Goal: Information Seeking & Learning: Understand process/instructions

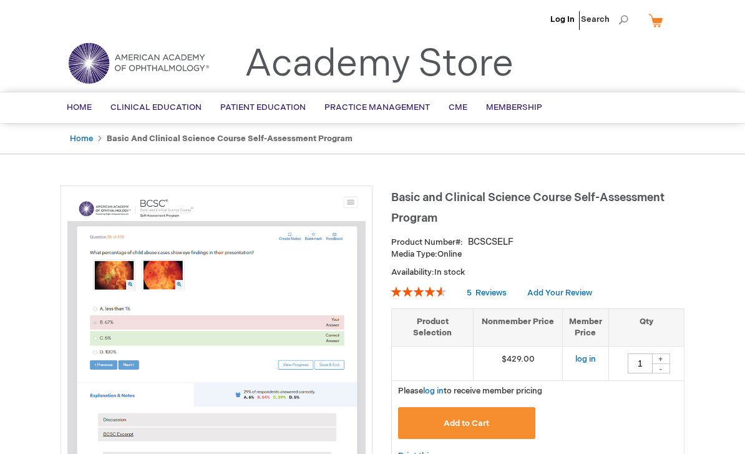
click at [581, 355] on link "log in" at bounding box center [585, 358] width 21 height 10
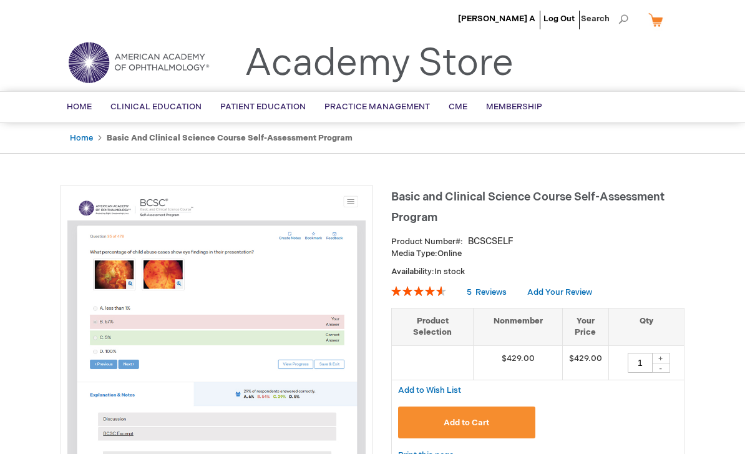
click at [526, 15] on span "[PERSON_NAME] A" at bounding box center [496, 19] width 77 height 10
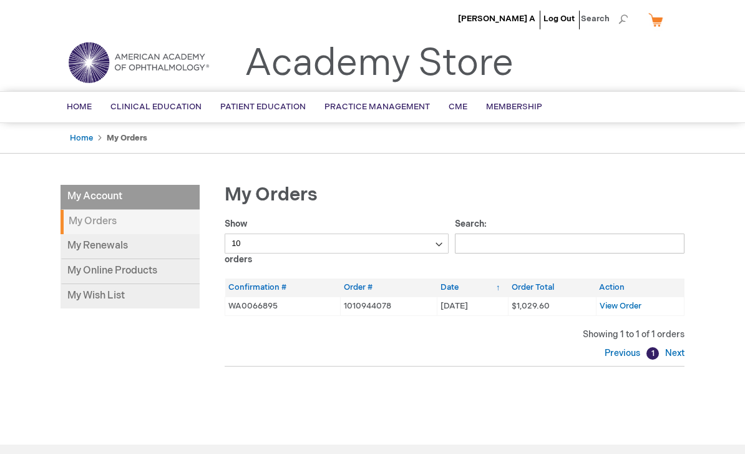
click at [163, 270] on link "My Online Products" at bounding box center [130, 271] width 139 height 25
click at [630, 306] on span "View Order" at bounding box center [621, 306] width 42 height 10
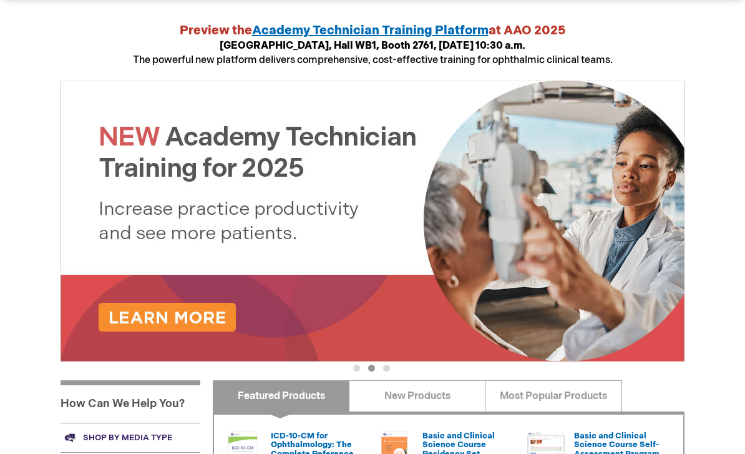
scroll to position [438, 0]
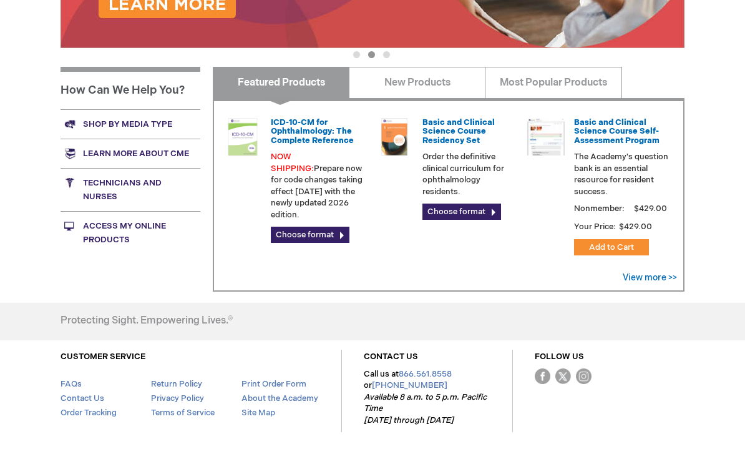
click at [155, 221] on link "Access My Online Products" at bounding box center [131, 232] width 140 height 43
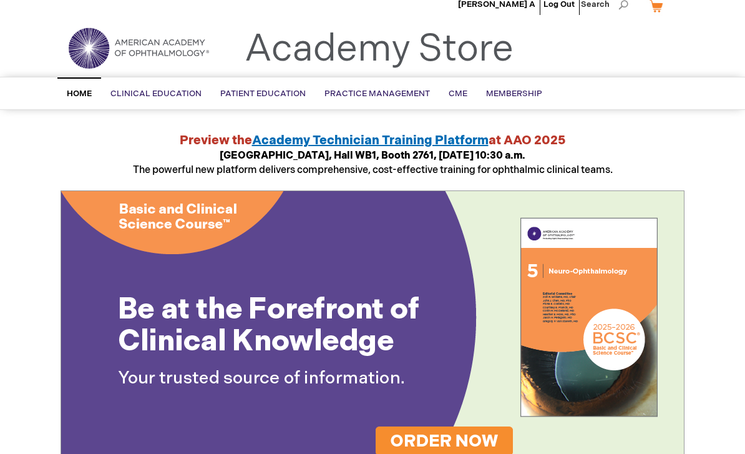
scroll to position [0, 0]
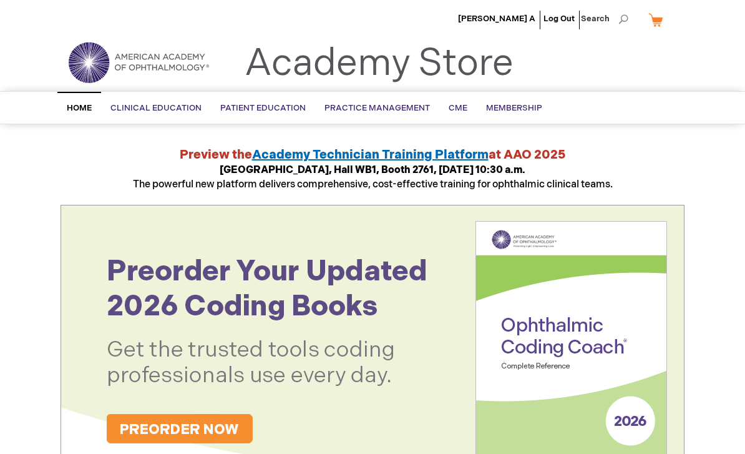
click at [520, 23] on span "[PERSON_NAME] A" at bounding box center [496, 19] width 77 height 10
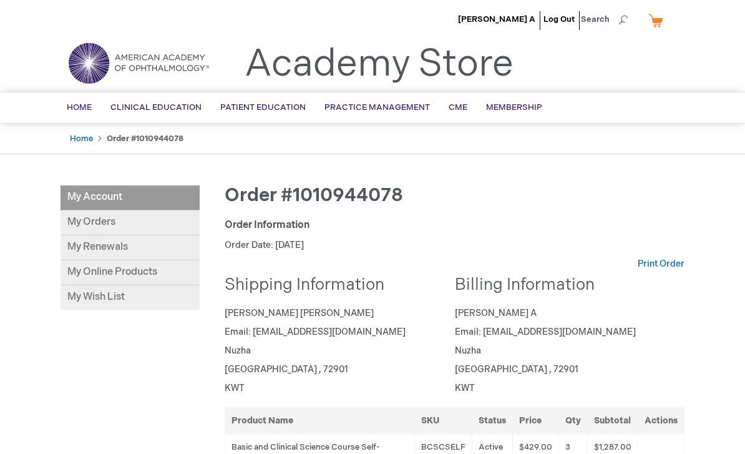
click at [179, 277] on link "My Online Products" at bounding box center [130, 272] width 139 height 25
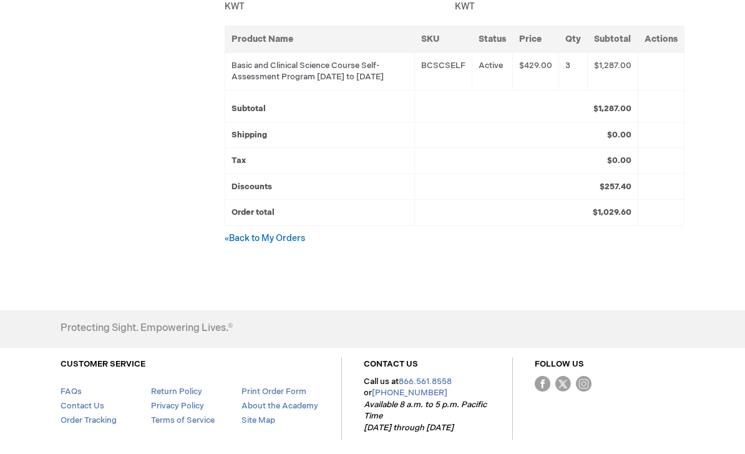
scroll to position [415, 0]
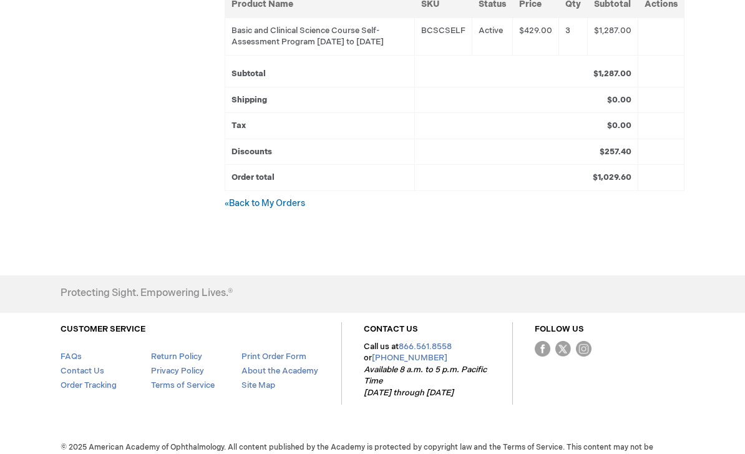
click at [73, 355] on section "CUSTOMER SERVICE FAQs Contact Us Order Tracking Return Policy Privacy Policy Te…" at bounding box center [201, 358] width 281 height 71
click at [76, 362] on link "FAQs" at bounding box center [71, 357] width 21 height 10
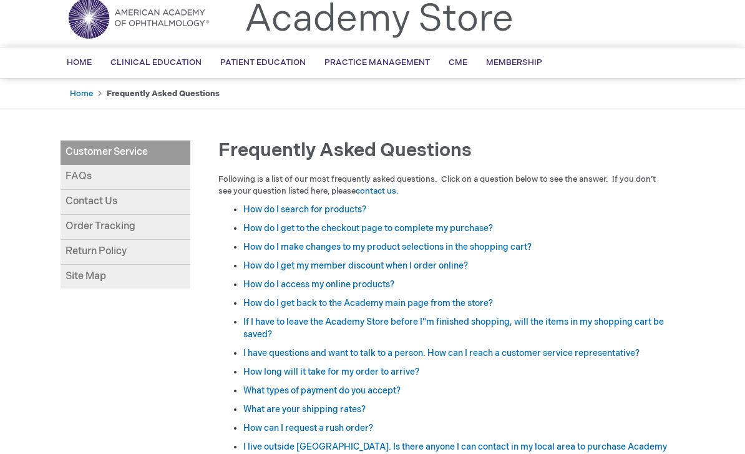
scroll to position [44, 0]
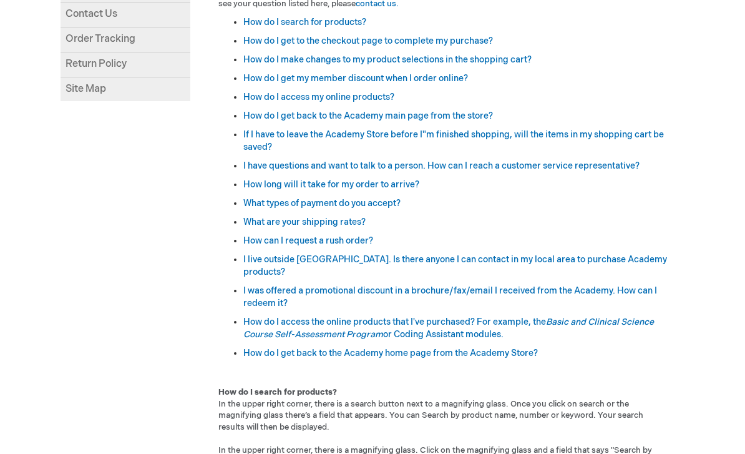
click at [491, 331] on link "How do I access the online products that I've purchased? For example, the Basic…" at bounding box center [448, 327] width 411 height 23
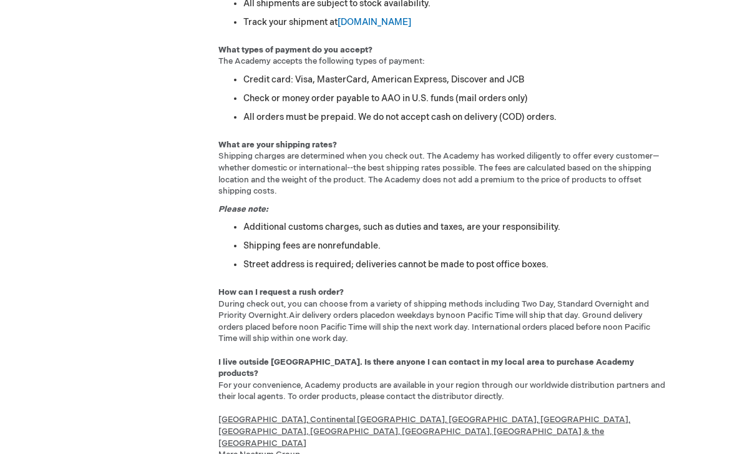
scroll to position [1255, 0]
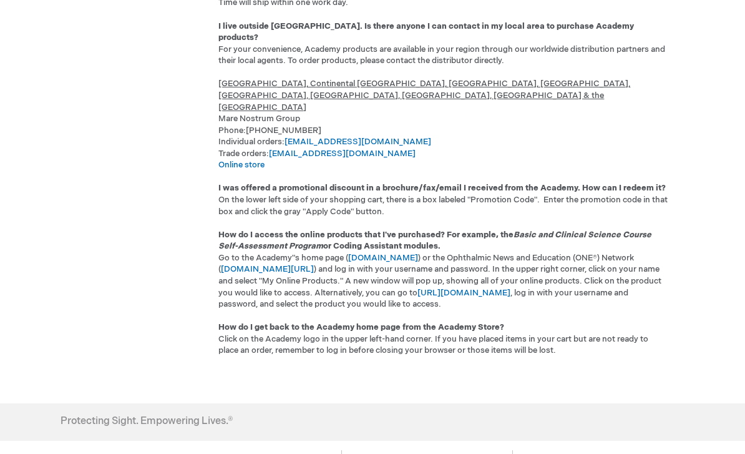
scroll to position [1590, 0]
click at [446, 288] on link "https://www.aao.org/my-online-products" at bounding box center [464, 293] width 93 height 10
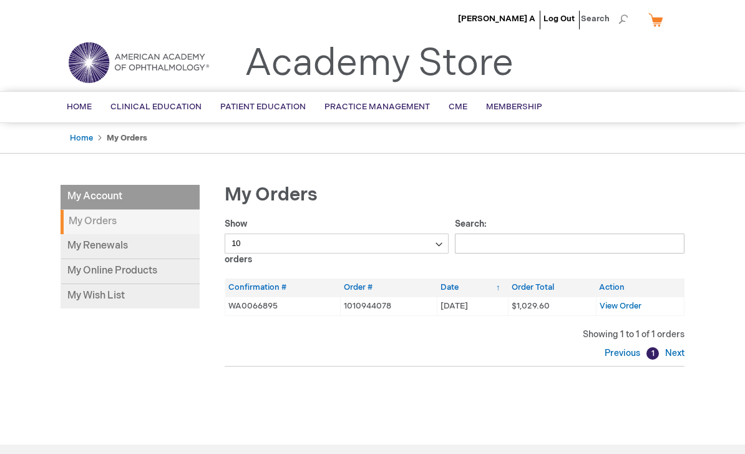
click at [172, 263] on link "My Online Products" at bounding box center [130, 271] width 139 height 25
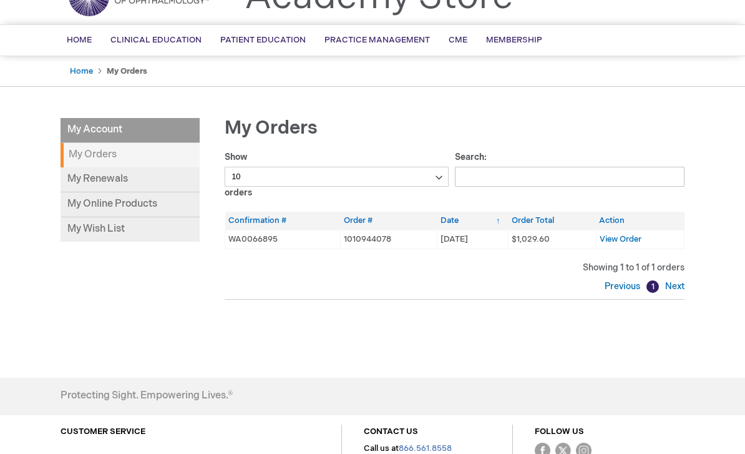
click at [627, 242] on span "View Order" at bounding box center [621, 239] width 42 height 10
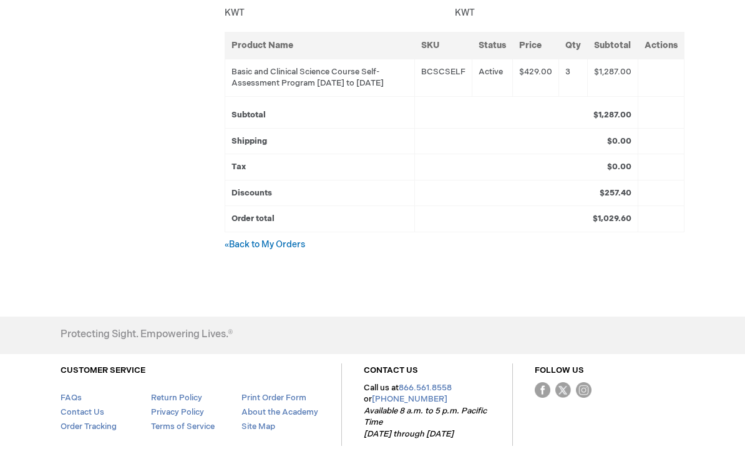
scroll to position [399, 0]
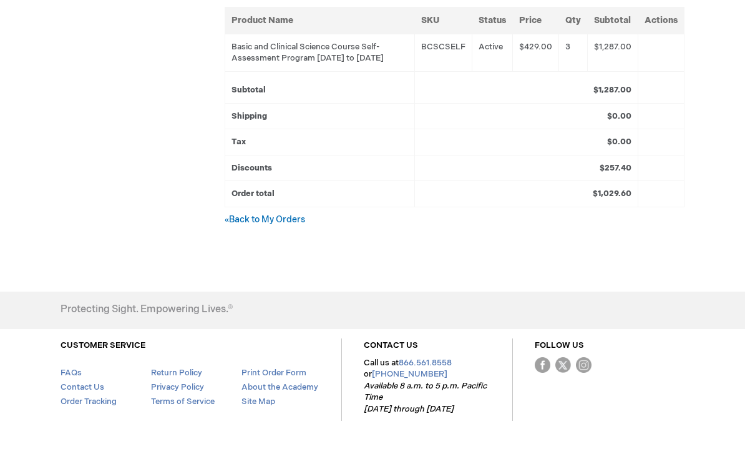
click at [79, 391] on link "Contact Us" at bounding box center [83, 387] width 44 height 10
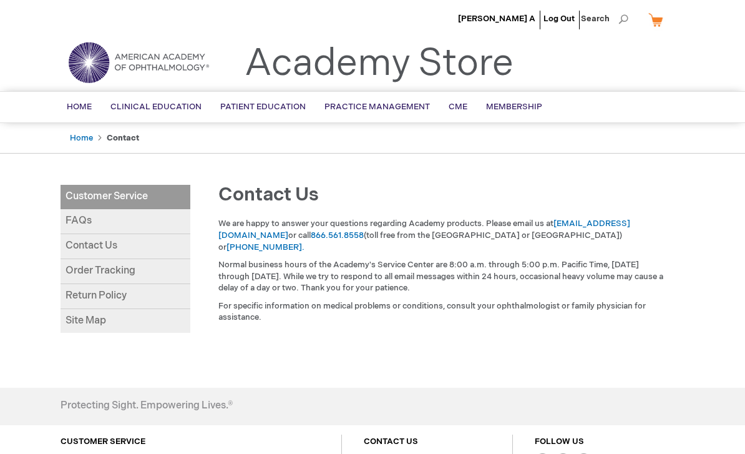
click at [612, 225] on link "[EMAIL_ADDRESS][DOMAIN_NAME]" at bounding box center [424, 229] width 412 height 22
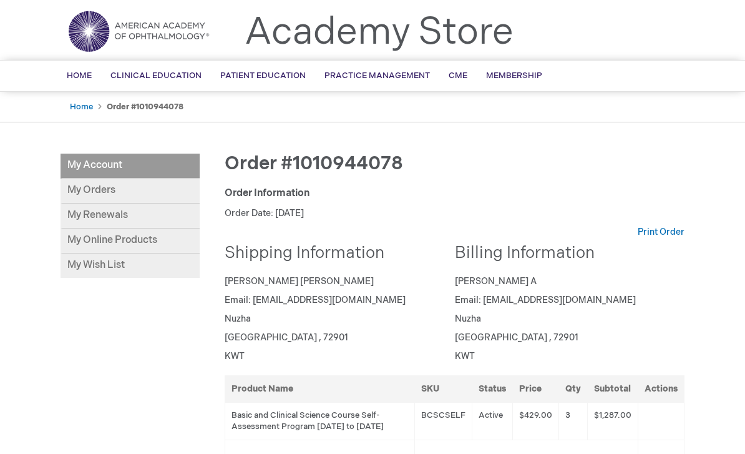
scroll to position [32, 0]
click at [76, 231] on link "My Online Products" at bounding box center [130, 240] width 139 height 25
